Goal: Task Accomplishment & Management: Use online tool/utility

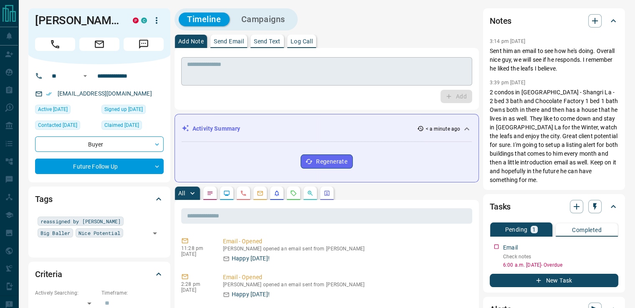
click at [264, 69] on textarea at bounding box center [326, 71] width 279 height 21
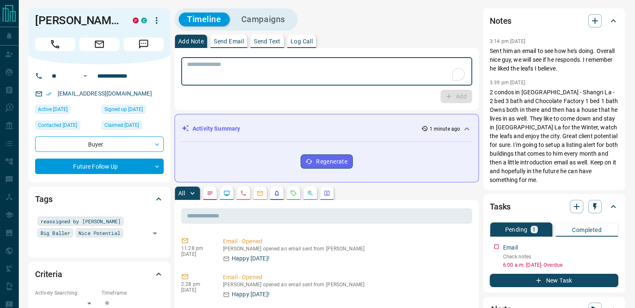
click at [248, 67] on textarea "To enrich screen reader interactions, please activate Accessibility in Grammarl…" at bounding box center [326, 71] width 279 height 21
click at [242, 71] on textarea "To enrich screen reader interactions, please activate Accessibility in Grammarl…" at bounding box center [326, 71] width 279 height 21
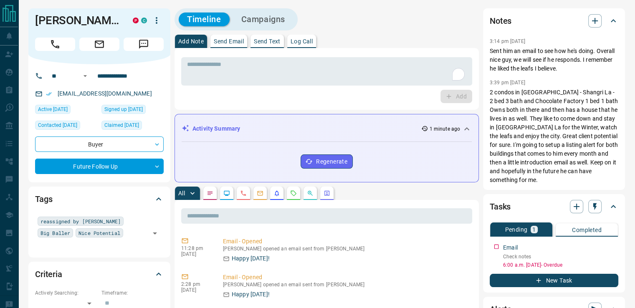
click at [478, 28] on div "Timeline Campaigns" at bounding box center [327, 19] width 304 height 22
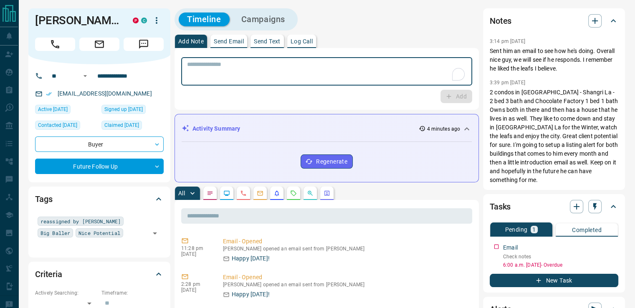
click at [314, 69] on textarea "To enrich screen reader interactions, please activate Accessibility in Grammarl…" at bounding box center [326, 71] width 279 height 21
click at [312, 69] on textarea "To enrich screen reader interactions, please activate Accessibility in Grammarl…" at bounding box center [326, 71] width 279 height 21
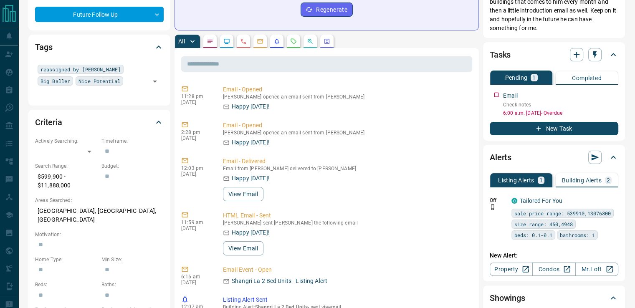
scroll to position [167, 0]
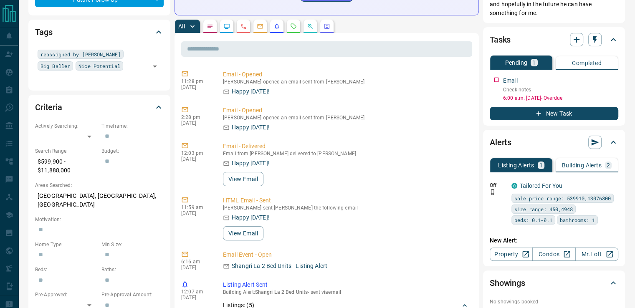
click at [583, 167] on p "Building Alerts" at bounding box center [582, 165] width 40 height 6
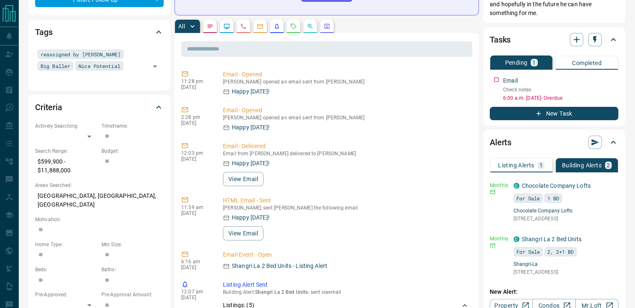
click at [480, 161] on div "**********" at bounding box center [400, 292] width 451 height 903
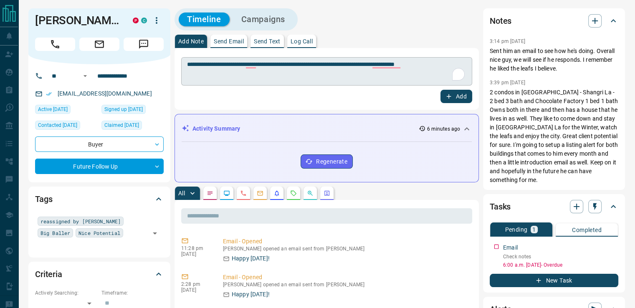
click at [442, 64] on textarea "**********" at bounding box center [326, 71] width 279 height 21
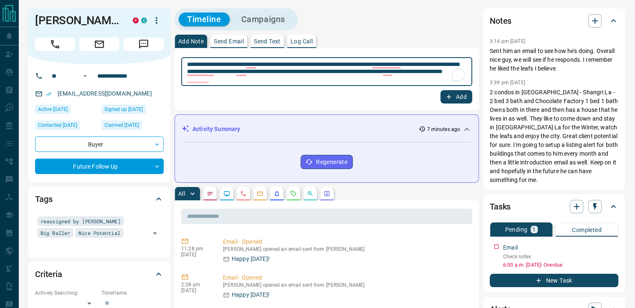
type textarea "**********"
click at [452, 99] on icon "button" at bounding box center [449, 97] width 8 height 8
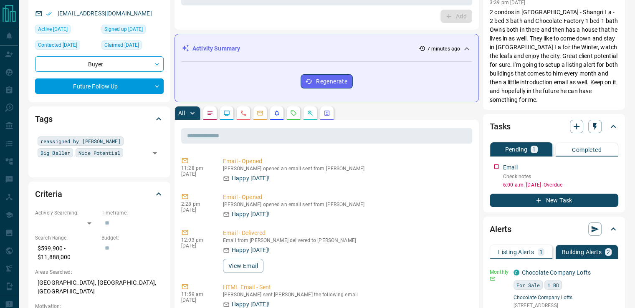
scroll to position [84, 0]
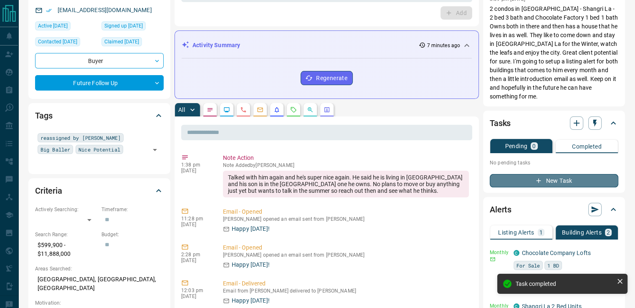
click at [524, 183] on button "New Task" at bounding box center [554, 180] width 129 height 13
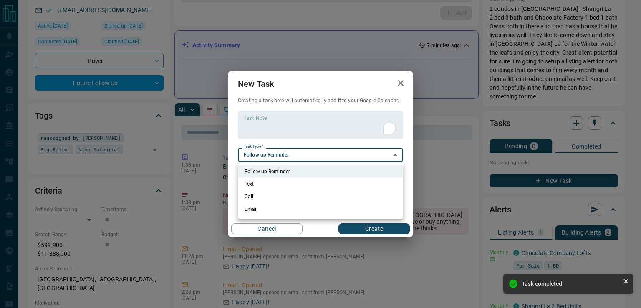
click at [270, 196] on li "Call" at bounding box center [320, 196] width 165 height 13
type input "**********"
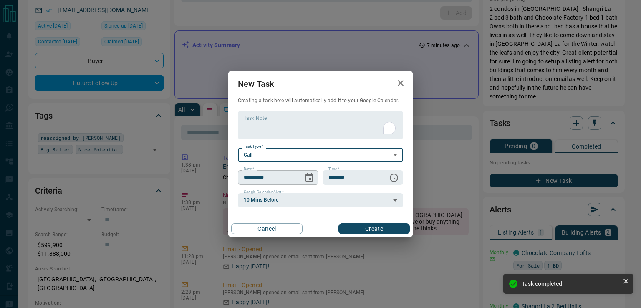
click at [311, 179] on icon "Choose date, selected date is Oct 16, 2025" at bounding box center [309, 178] width 10 height 10
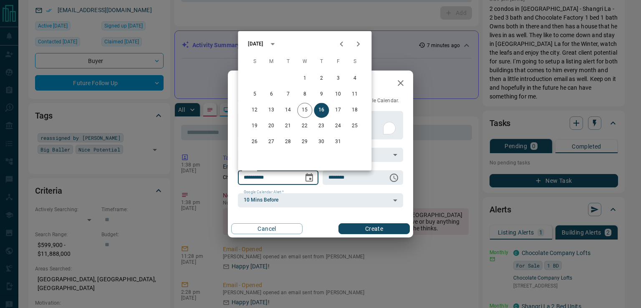
click at [357, 45] on icon "Next month" at bounding box center [358, 44] width 10 height 10
click at [356, 46] on icon "Next month" at bounding box center [358, 44] width 10 height 10
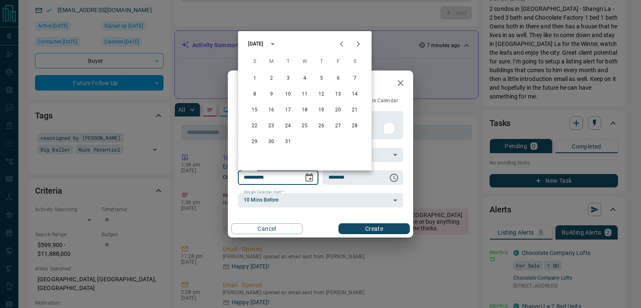
click at [356, 46] on icon "Next month" at bounding box center [358, 44] width 10 height 10
click at [355, 46] on icon "Next month" at bounding box center [358, 44] width 10 height 10
click at [354, 47] on icon "Next month" at bounding box center [358, 44] width 10 height 10
click at [339, 47] on icon "Previous month" at bounding box center [342, 44] width 10 height 10
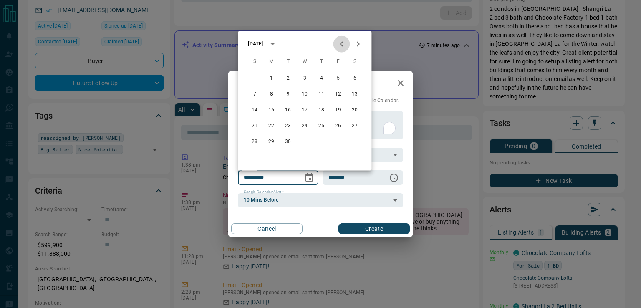
click at [341, 47] on icon "Previous month" at bounding box center [342, 44] width 10 height 10
click at [322, 142] on button "28" at bounding box center [321, 141] width 15 height 15
type input "**********"
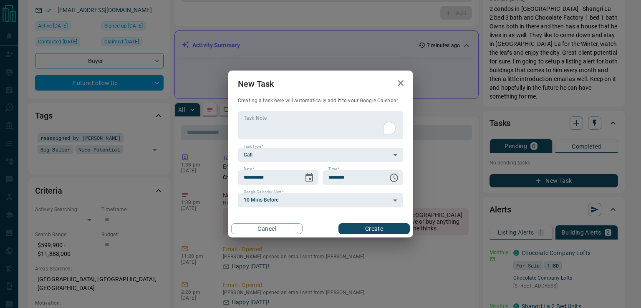
click at [356, 228] on button "Create" at bounding box center [374, 228] width 71 height 11
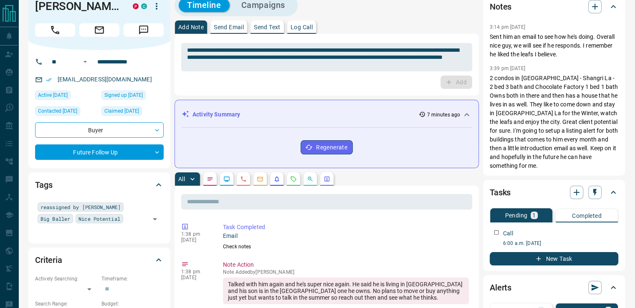
scroll to position [0, 0]
